Goal: Task Accomplishment & Management: Use online tool/utility

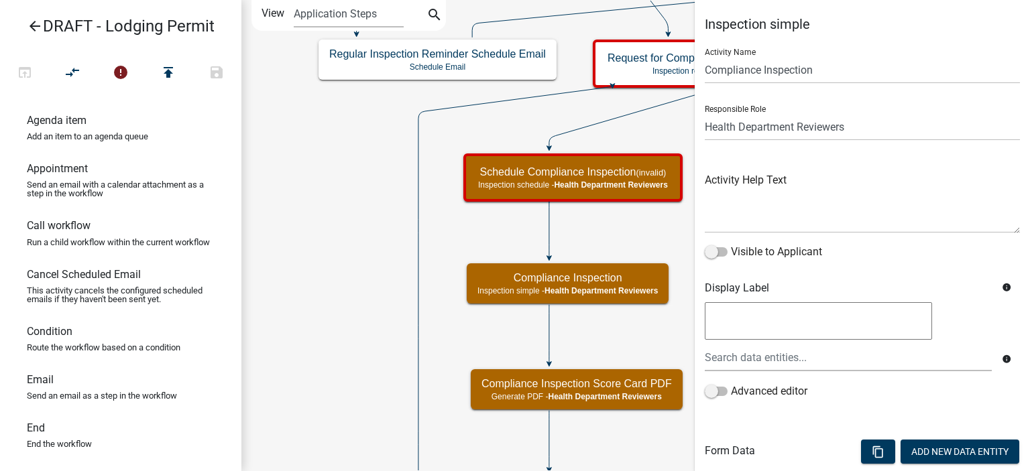
select select "60F54440-8917-46C4-B544-2A40D31E0104"
select select "755bb8b7-da9a-4fe7-86b6-7ca338e72645"
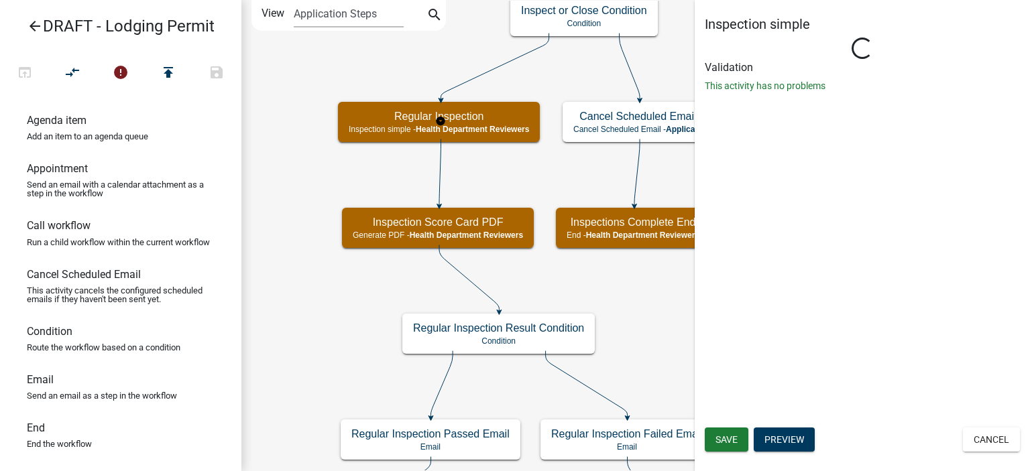
select select "60F54440-8917-46C4-B544-2A40D31E0104"
select select "755bb8b7-da9a-4fe7-86b6-7ca338e72645"
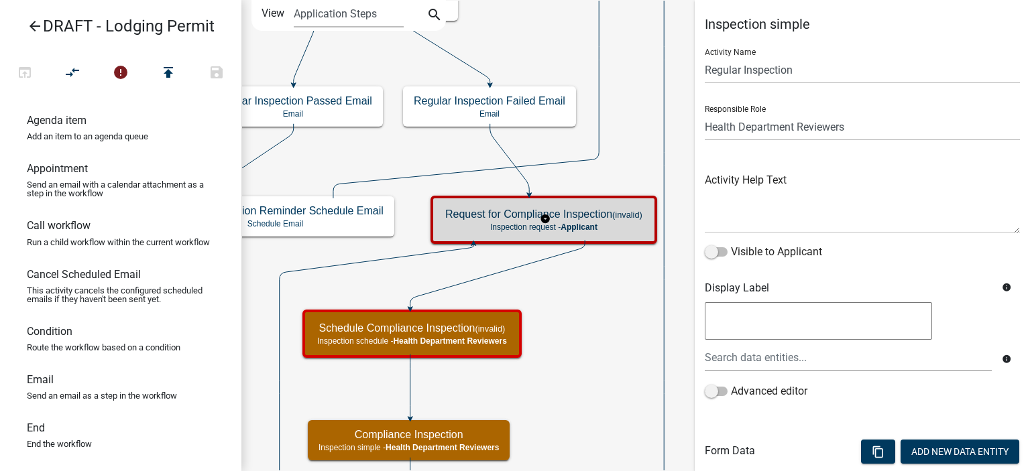
select select "60F54440-8917-46C4-B544-2A40D31E0104"
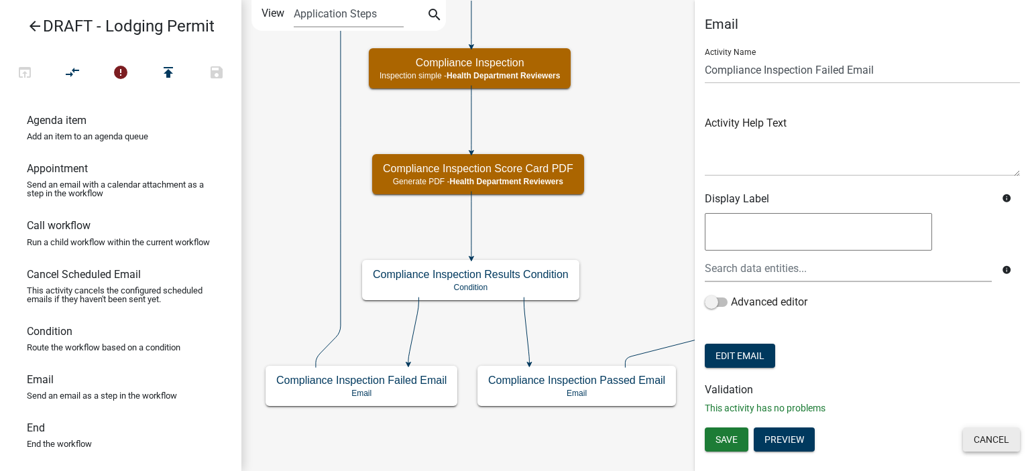
click at [966, 446] on button "Cancel" at bounding box center [991, 440] width 57 height 24
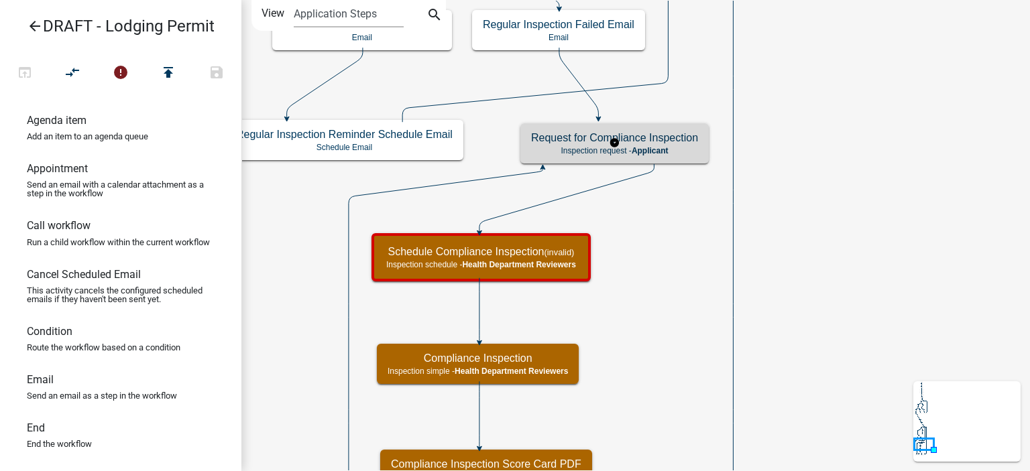
click at [678, 155] on div "Request for Compliance Inspection Inspection request - Applicant" at bounding box center [614, 143] width 188 height 40
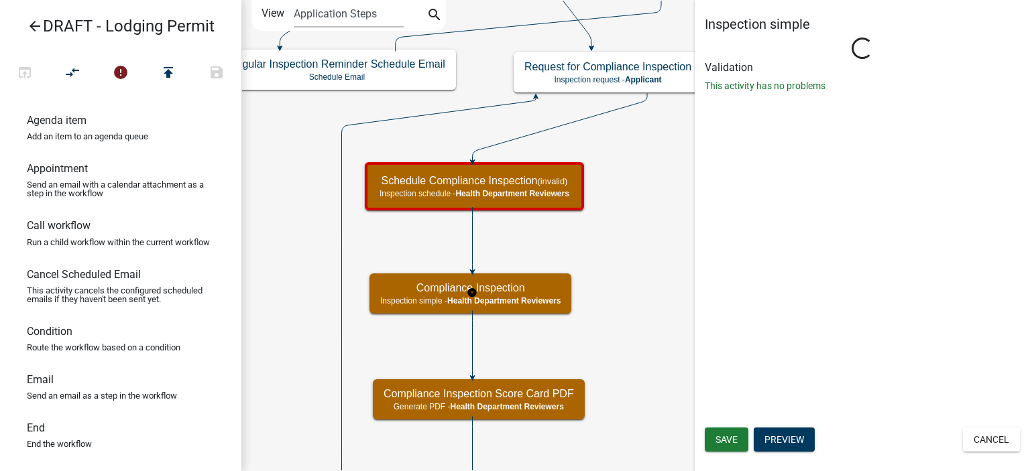
select select "755bb8b7-da9a-4fe7-86b6-7ca338e72645"
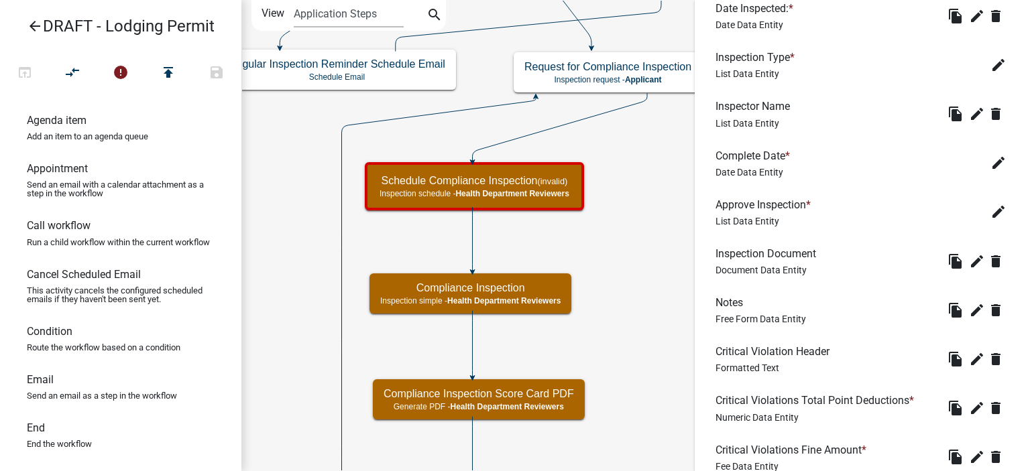
scroll to position [604, 0]
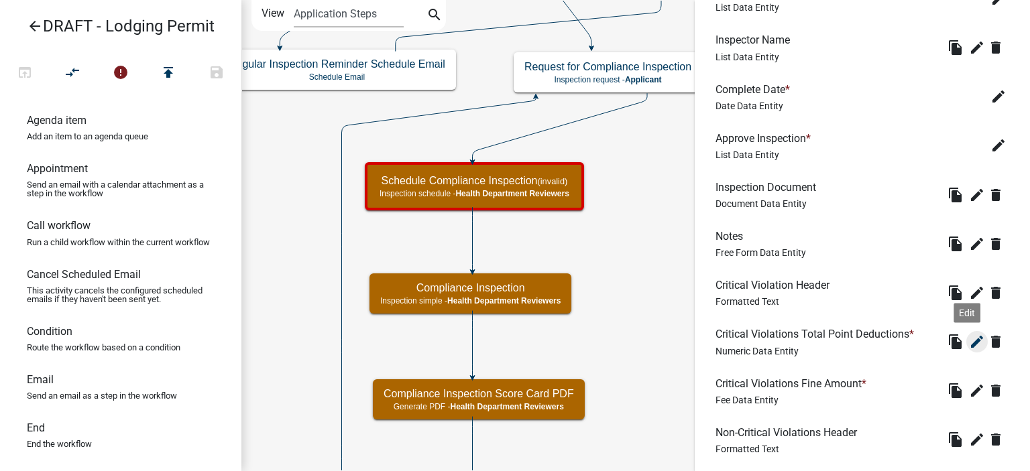
click at [969, 349] on icon "edit" at bounding box center [977, 342] width 16 height 16
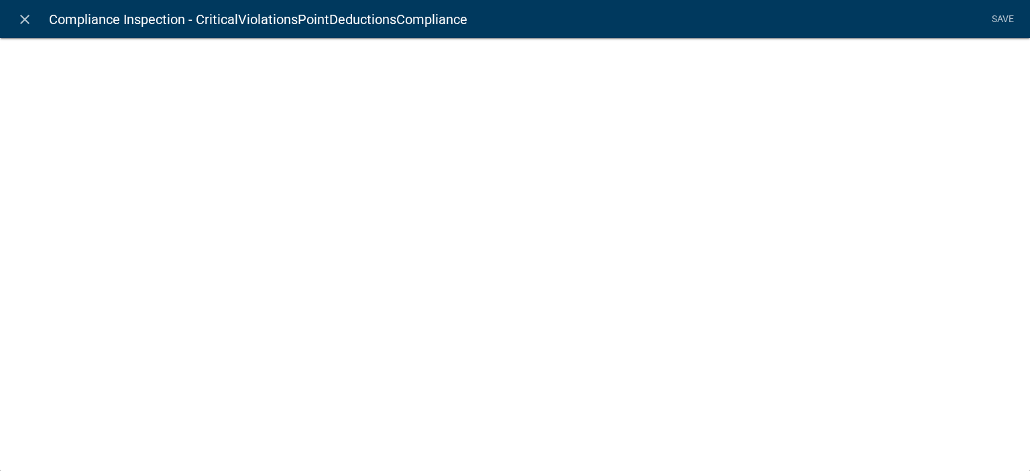
select select "numeric-data"
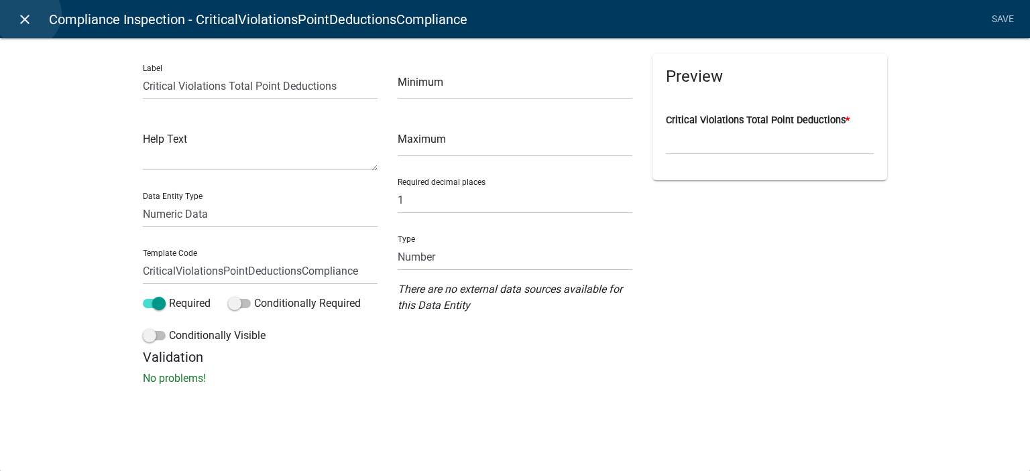
click at [27, 14] on icon "close" at bounding box center [25, 19] width 16 height 16
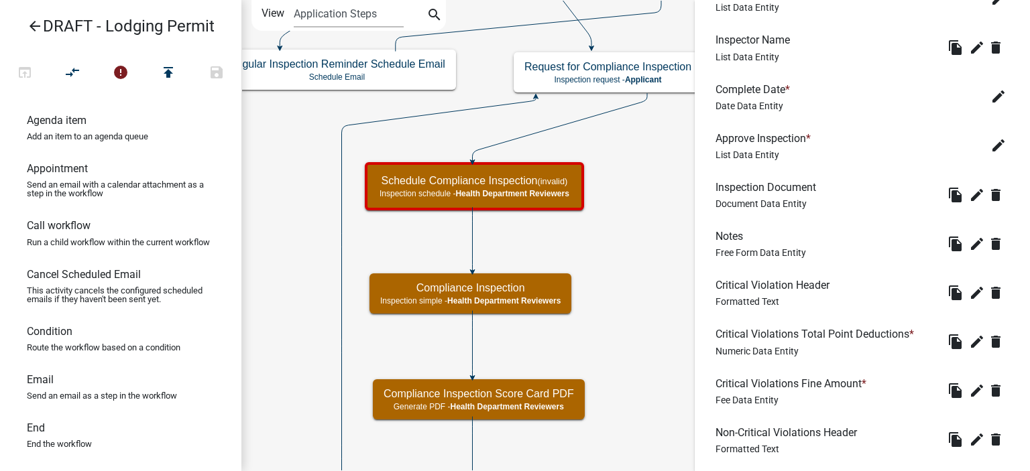
scroll to position [986, 0]
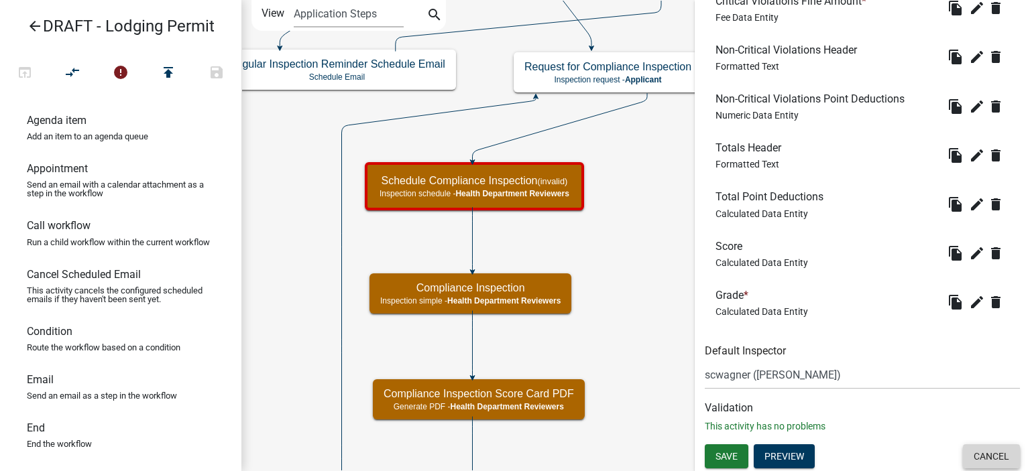
click at [965, 457] on button "Cancel" at bounding box center [991, 457] width 57 height 24
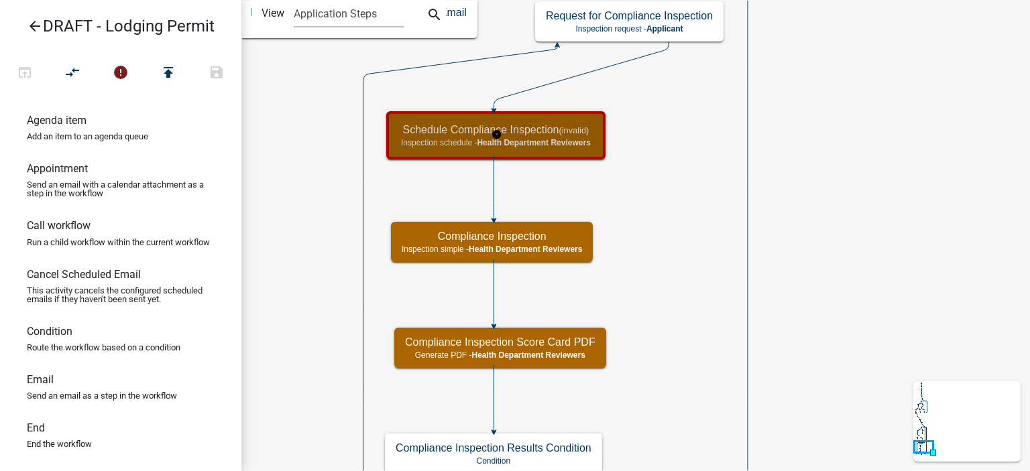
click at [558, 139] on span "Health Department Reviewers" at bounding box center [533, 142] width 113 height 9
select select "60F54440-8917-46C4-B544-2A40D31E0104"
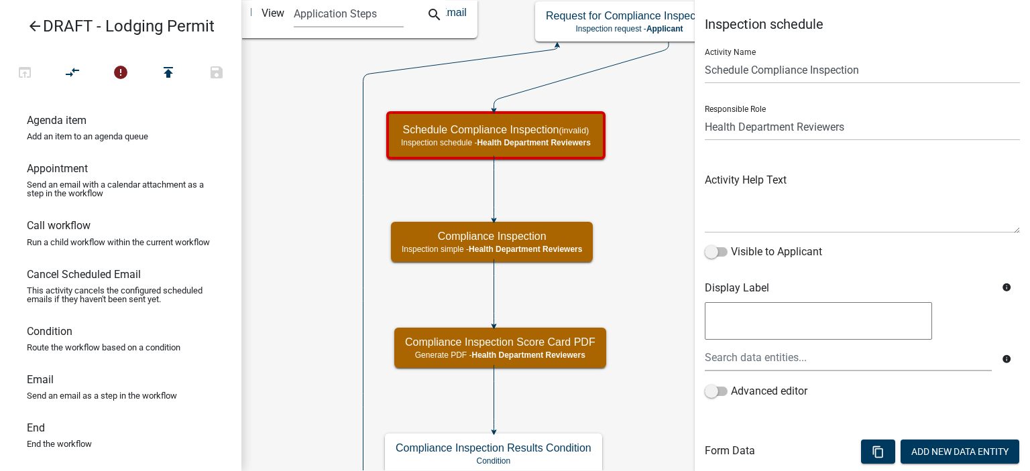
scroll to position [243, 0]
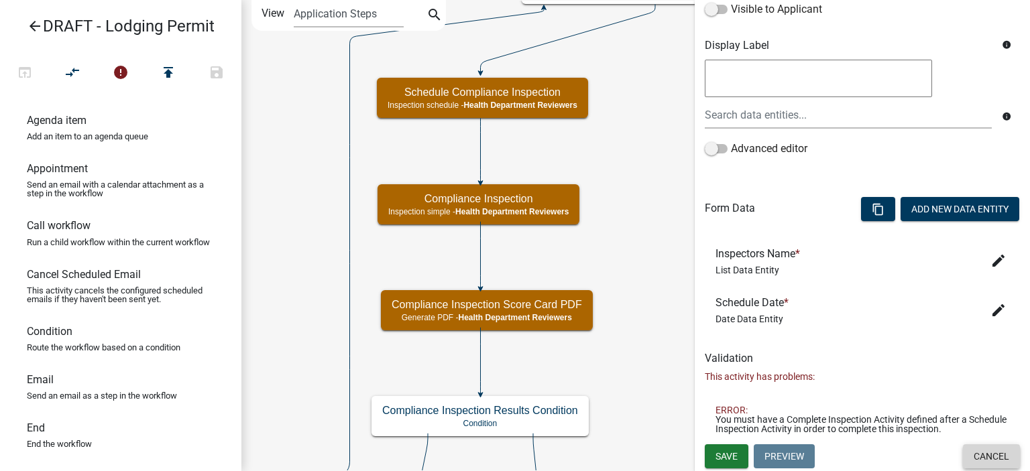
click at [982, 460] on button "Cancel" at bounding box center [991, 457] width 57 height 24
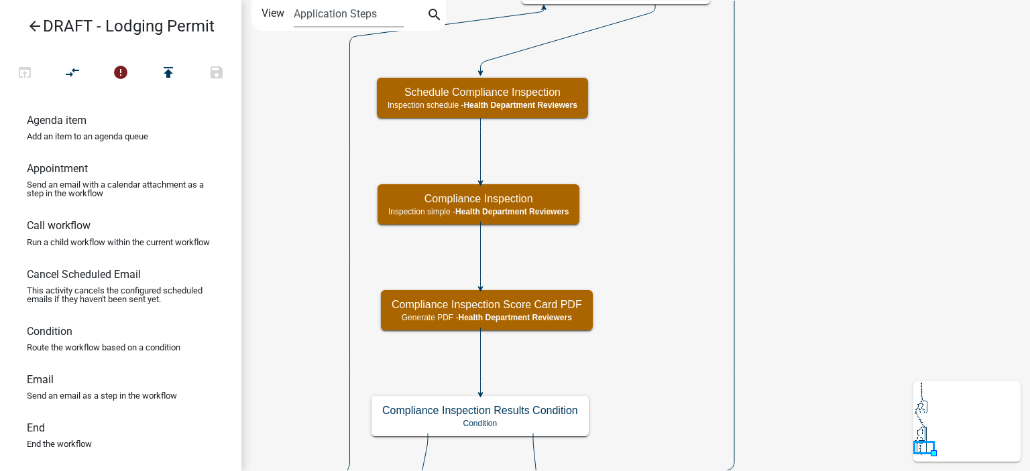
scroll to position [0, 0]
